Goal: Find specific page/section: Find specific page/section

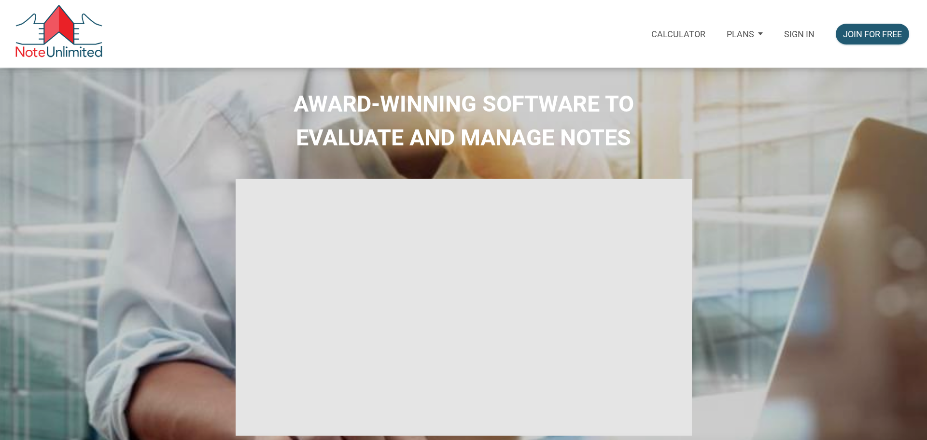
select select
type input "Introduction to new features"
select select
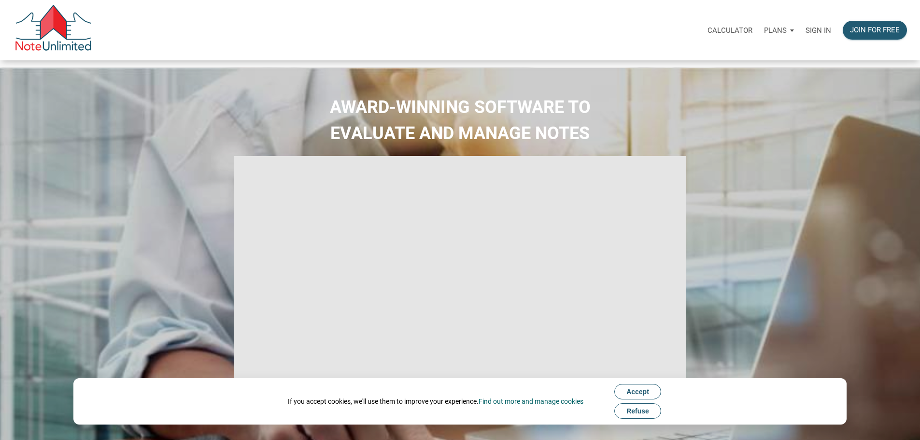
click at [805, 35] on p "Sign in" at bounding box center [818, 30] width 26 height 9
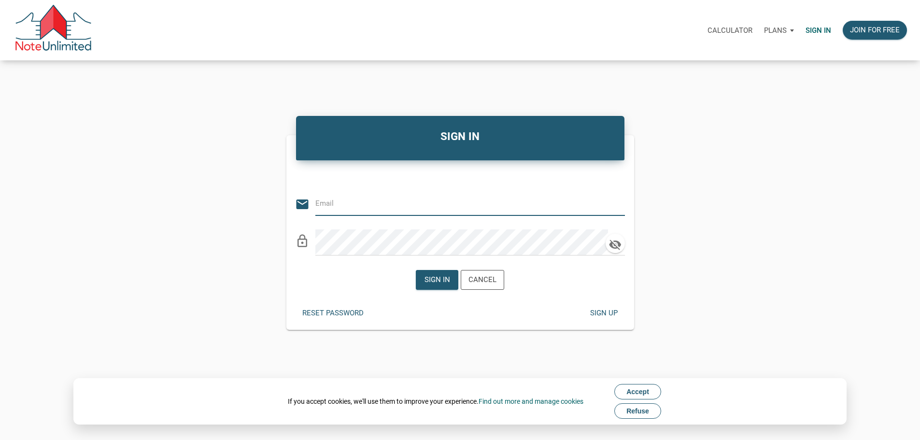
click at [396, 214] on input "email" at bounding box center [462, 204] width 295 height 22
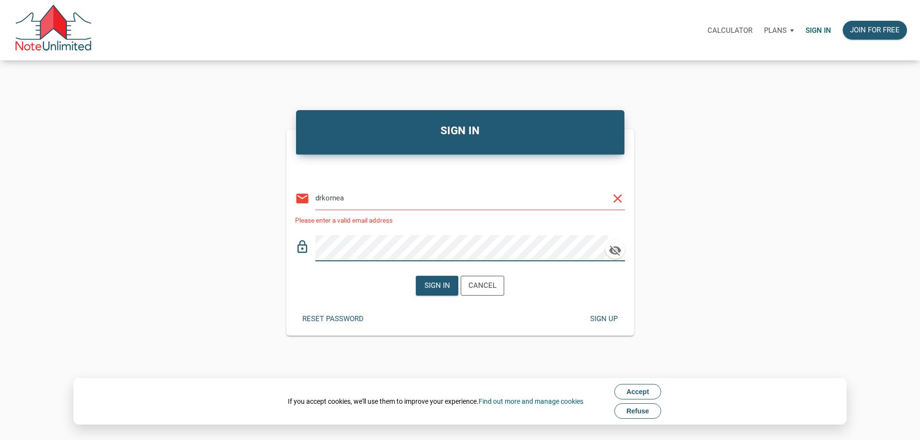
click at [390, 203] on input "drkornea" at bounding box center [462, 198] width 295 height 22
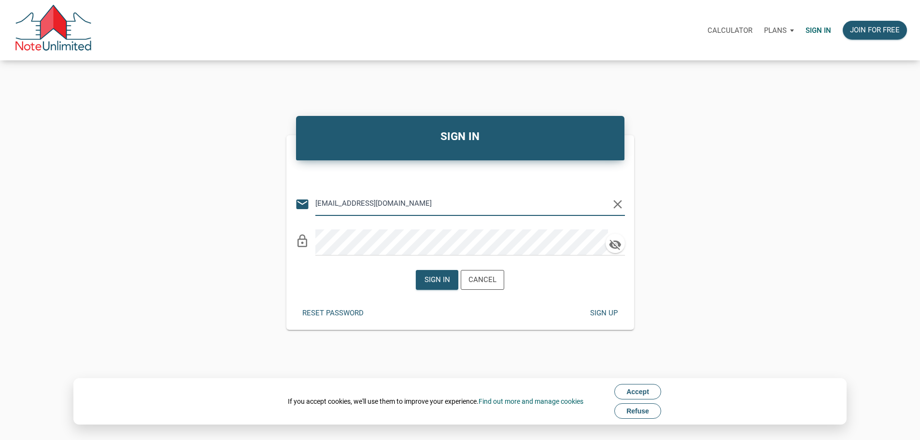
type input "drkornea@gmail.com"
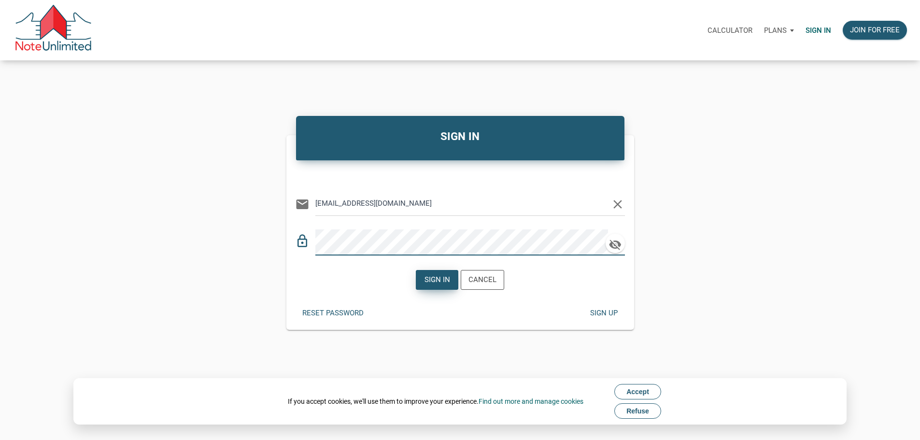
click at [437, 285] on div "Sign in" at bounding box center [437, 279] width 26 height 11
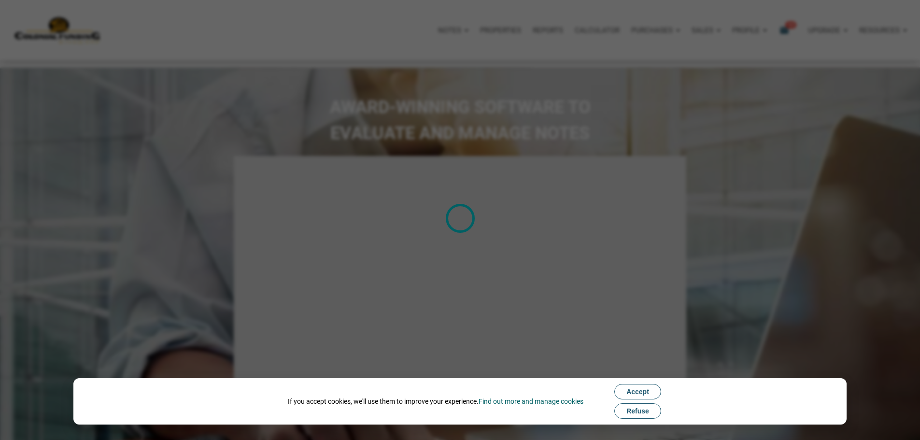
type input "Introduction to new features"
select select
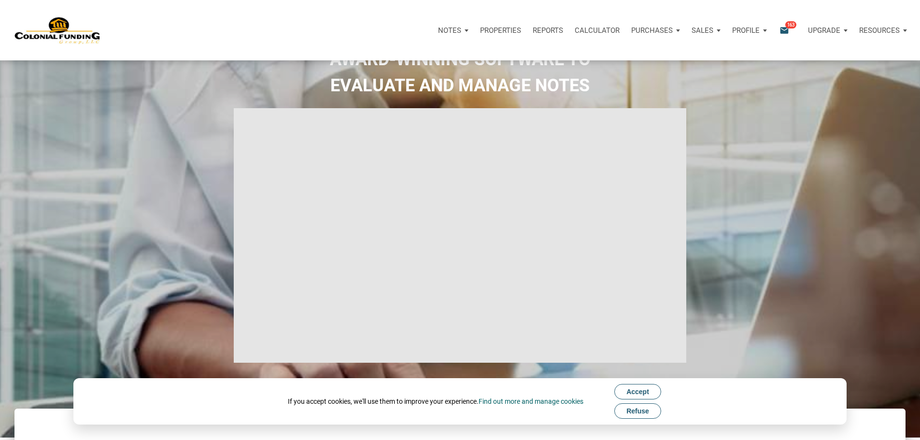
scroll to position [144, 0]
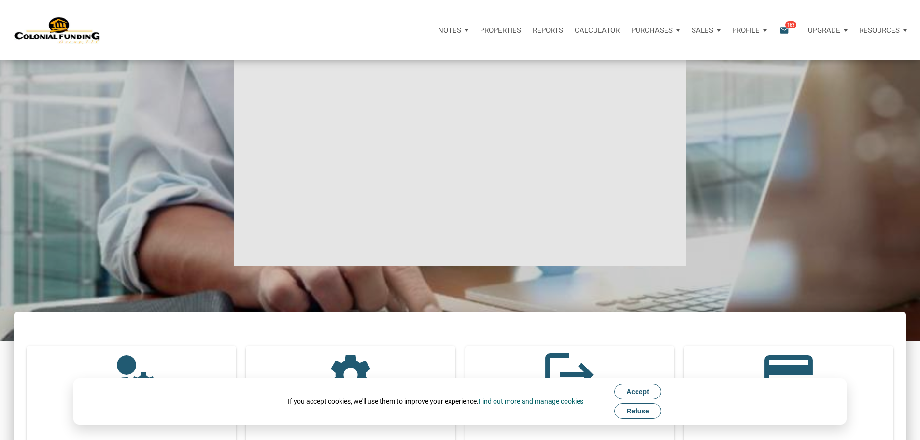
click at [438, 35] on p "Notes" at bounding box center [449, 30] width 23 height 9
click at [374, 66] on link "Dashboard" at bounding box center [420, 56] width 92 height 20
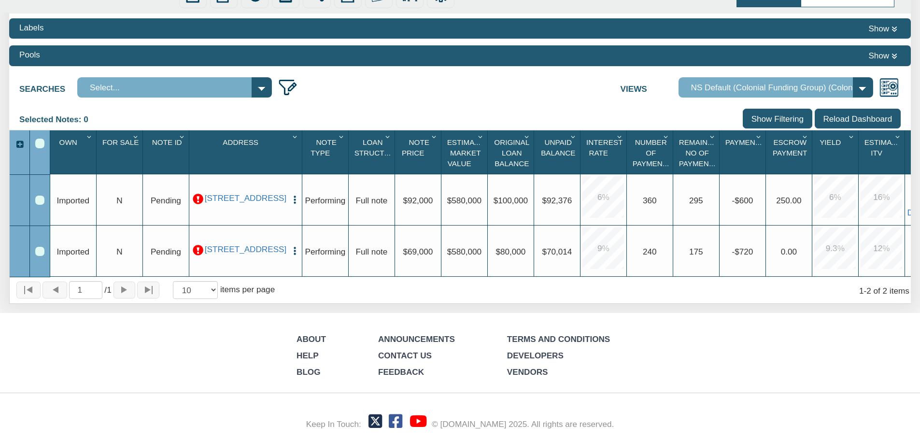
scroll to position [124, 0]
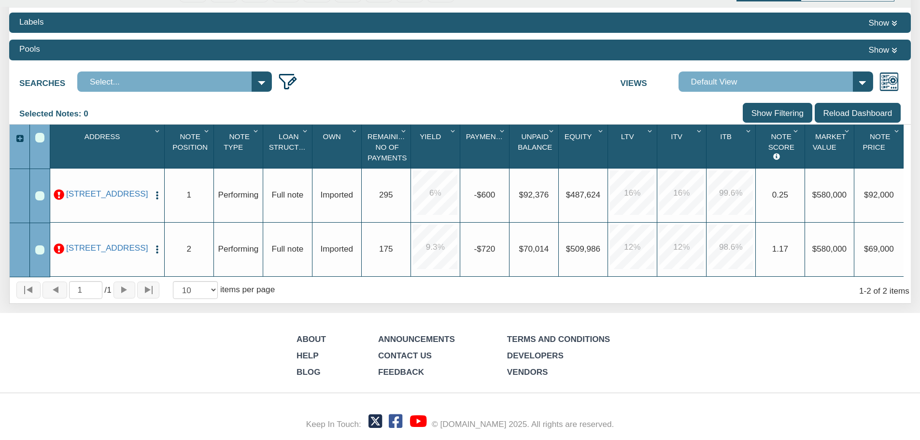
select select "316"
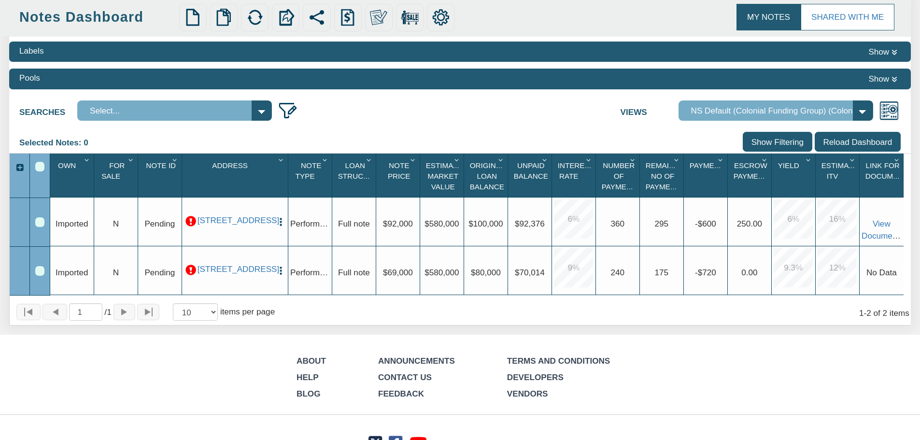
scroll to position [97, 0]
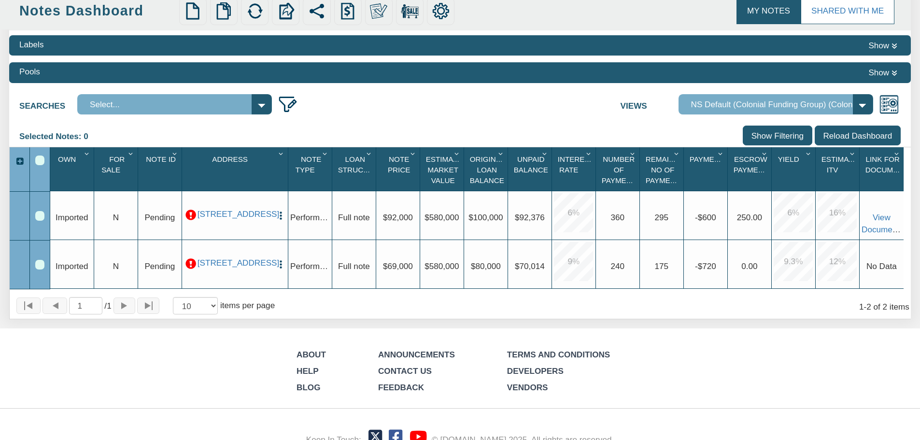
click at [797, 139] on input "Show Filtering" at bounding box center [778, 136] width 70 height 20
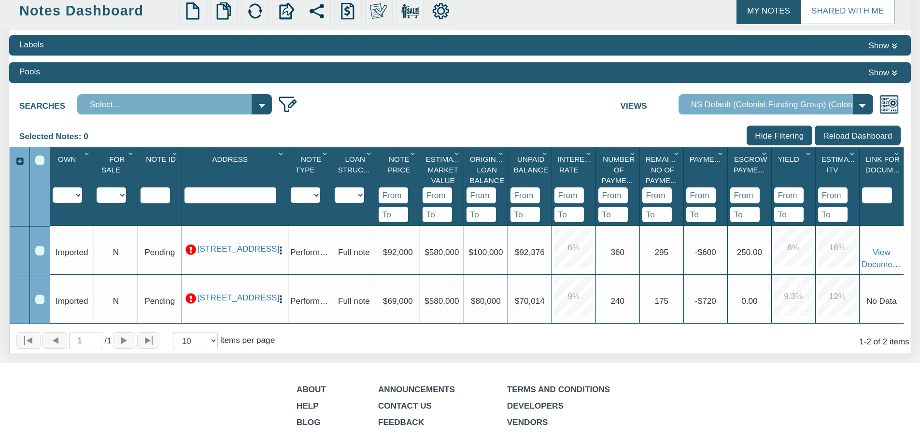
click at [797, 139] on input "Show Filtering" at bounding box center [779, 136] width 66 height 20
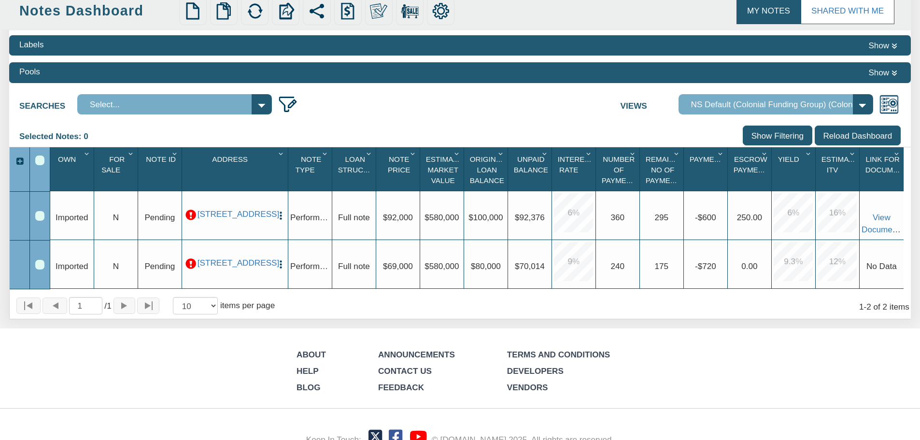
scroll to position [0, 0]
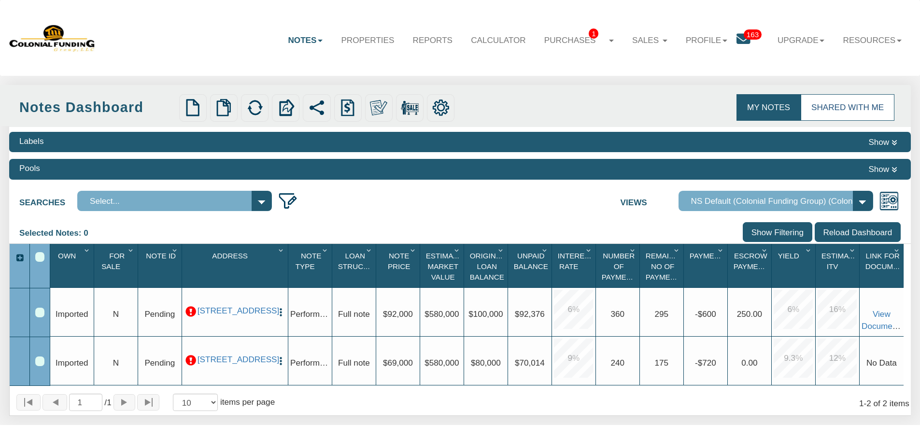
click at [820, 99] on link "Shared with Me" at bounding box center [847, 107] width 94 height 26
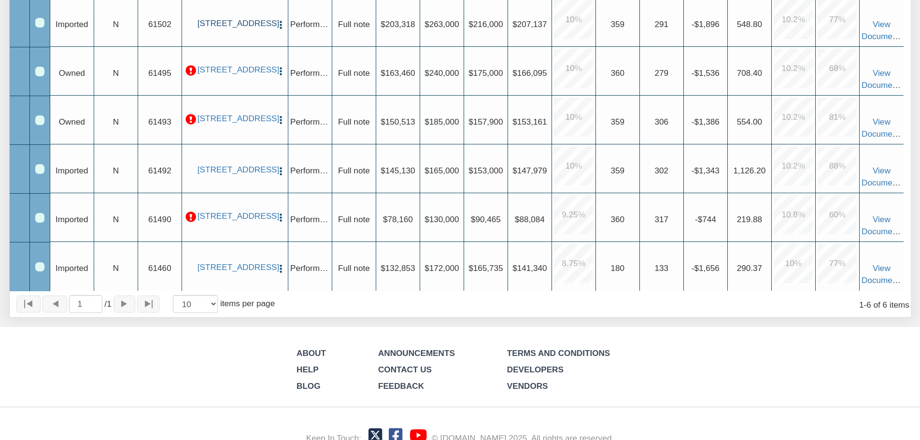
scroll to position [193, 0]
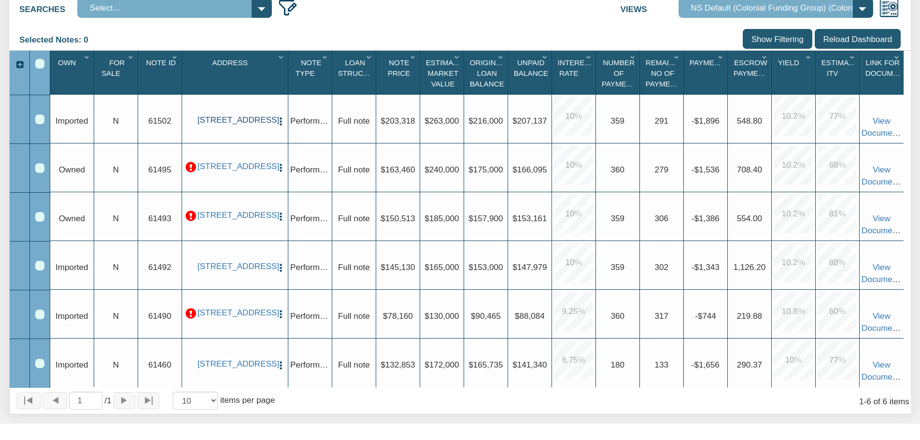
click at [237, 125] on link "[STREET_ADDRESS]" at bounding box center [234, 120] width 75 height 10
